Goal: Task Accomplishment & Management: Complete application form

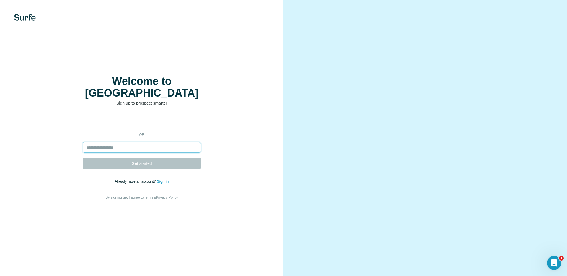
click at [160, 142] on input "email" at bounding box center [142, 147] width 118 height 11
click at [127, 143] on input "email" at bounding box center [142, 147] width 118 height 11
click at [111, 142] on input "email" at bounding box center [142, 147] width 118 height 11
click at [100, 142] on input "email" at bounding box center [142, 147] width 118 height 11
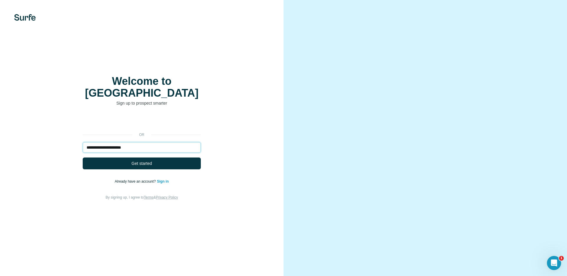
type input "**********"
click at [161, 179] on link "Sign in" at bounding box center [163, 181] width 12 height 4
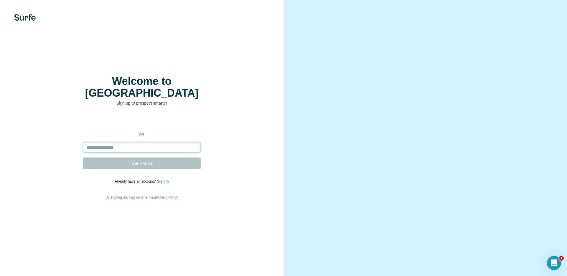
click at [136, 145] on input "email" at bounding box center [142, 147] width 118 height 11
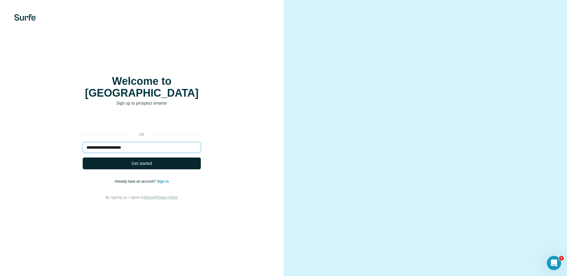
type input "**********"
click at [141, 160] on span "Get started" at bounding box center [142, 163] width 20 height 6
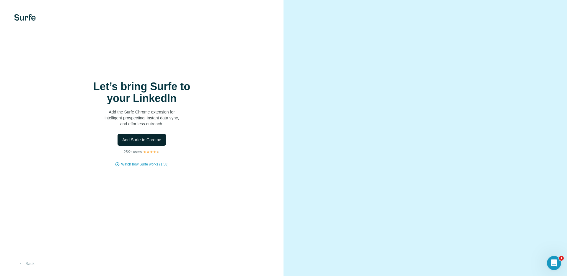
click at [140, 141] on span "Add Surfe to Chrome" at bounding box center [141, 140] width 39 height 6
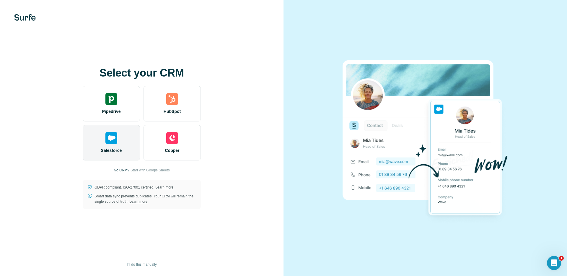
click at [113, 142] on img at bounding box center [112, 138] width 12 height 12
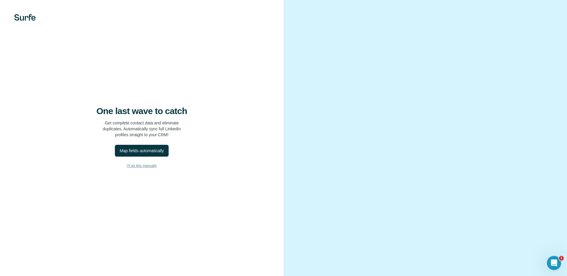
click at [153, 167] on span "I’ll do this manually" at bounding box center [142, 165] width 30 height 5
